Goal: Transaction & Acquisition: Purchase product/service

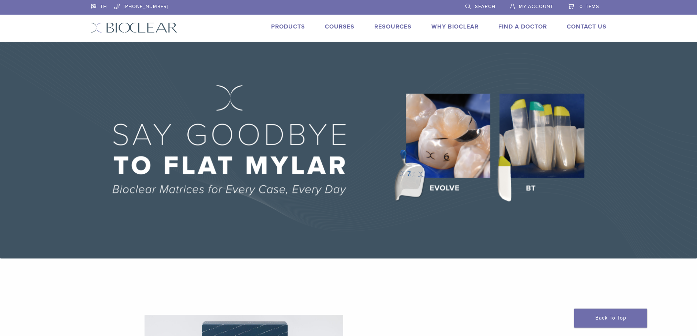
click at [136, 26] on img at bounding box center [134, 27] width 87 height 11
click at [287, 25] on link "Products" at bounding box center [288, 26] width 34 height 7
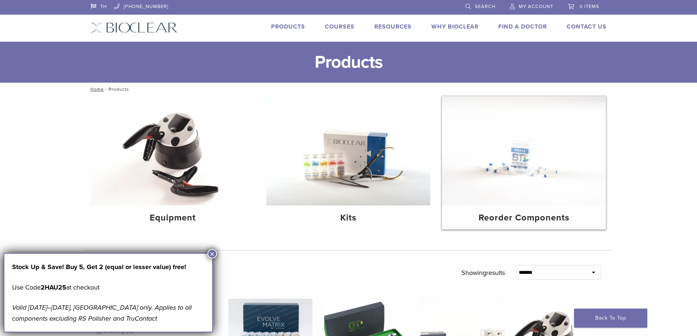
click at [504, 172] on img at bounding box center [524, 150] width 164 height 109
drag, startPoint x: 364, startPoint y: 195, endPoint x: 305, endPoint y: 175, distance: 62.4
